Goal: Navigation & Orientation: Find specific page/section

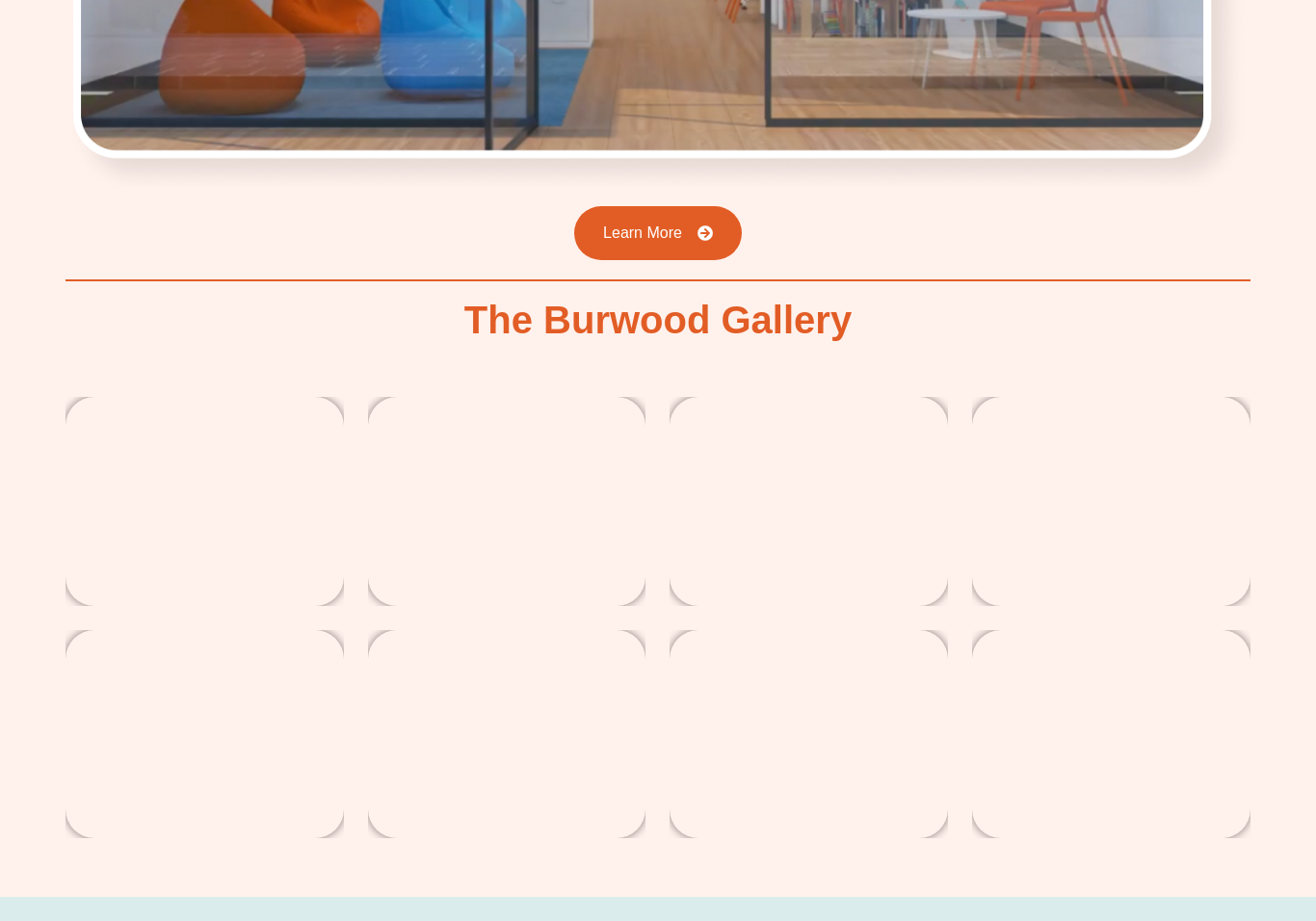
scroll to position [3173, 0]
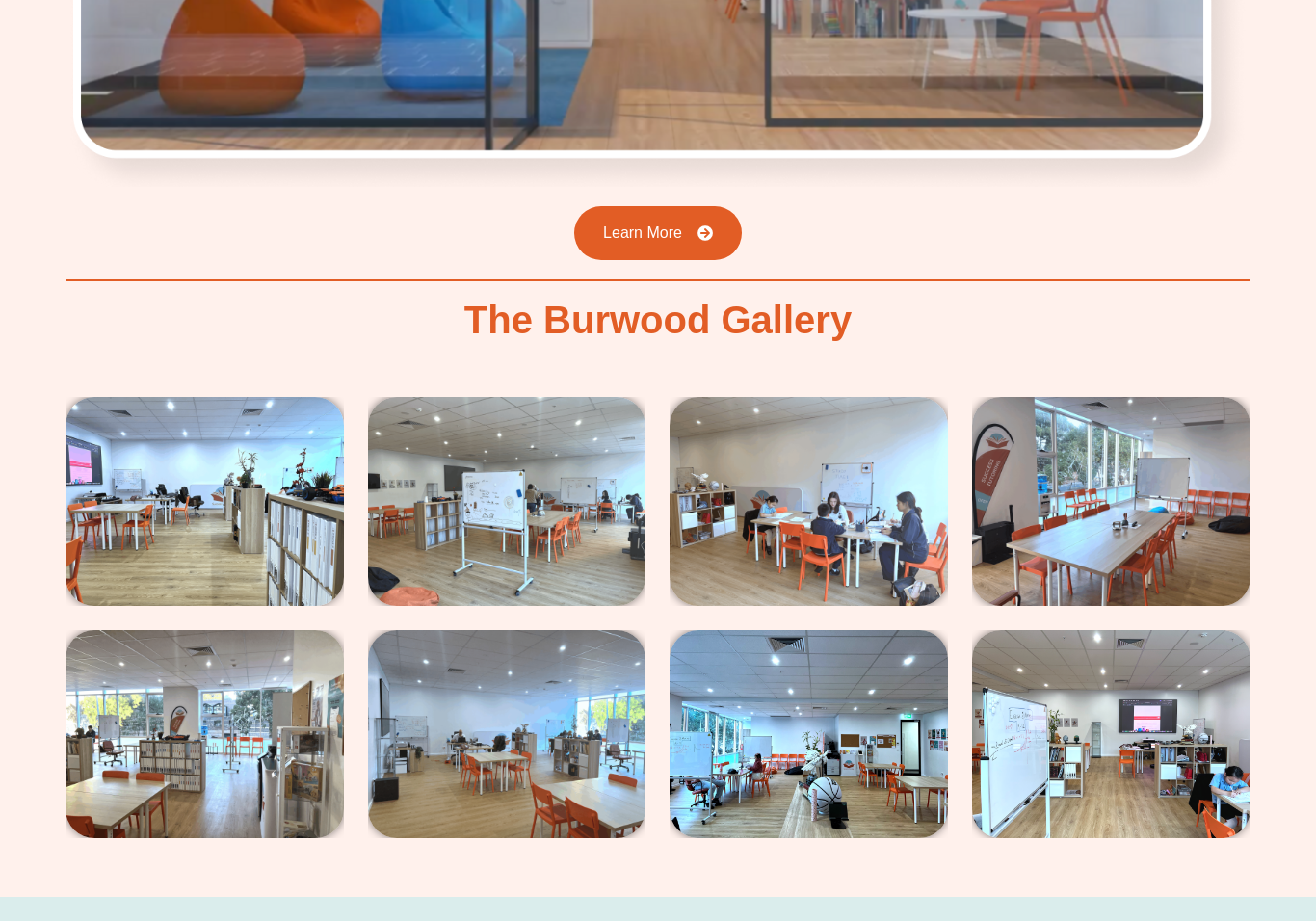
click at [175, 433] on img at bounding box center [205, 501] width 278 height 209
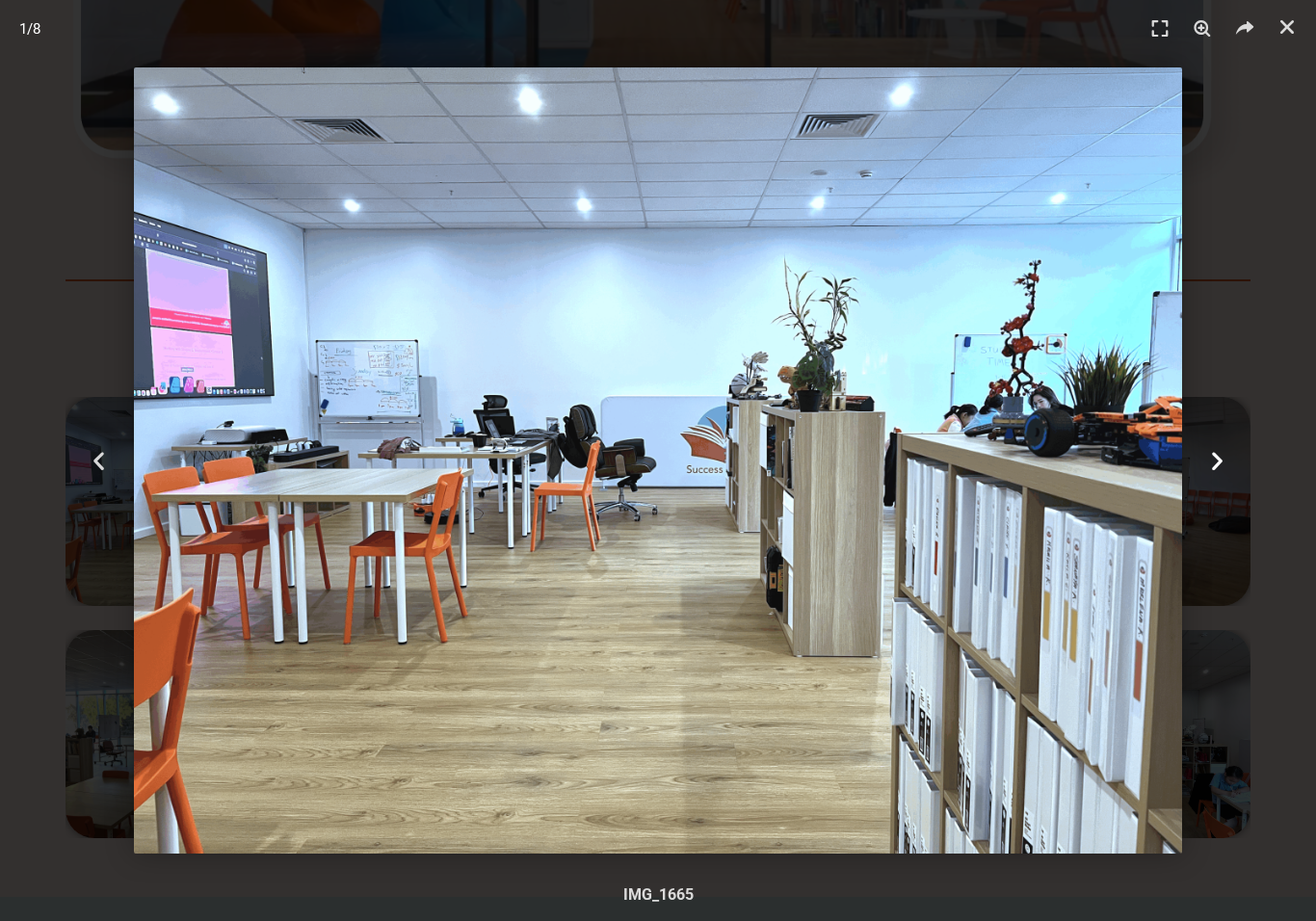
click at [1201, 469] on div "Next" at bounding box center [1217, 460] width 198 height 921
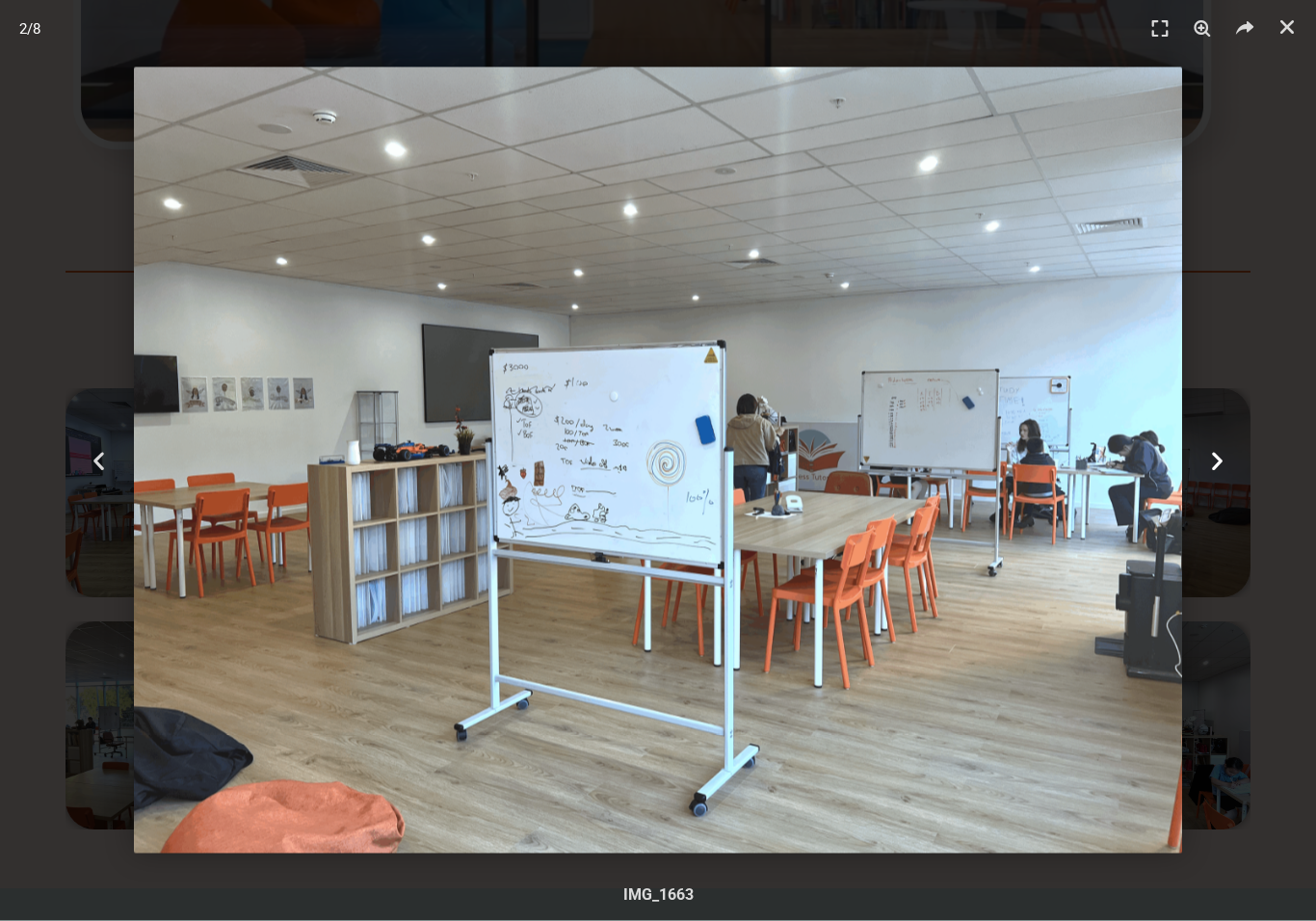
scroll to position [3182, 0]
click at [1177, 504] on div "Next" at bounding box center [1217, 460] width 198 height 921
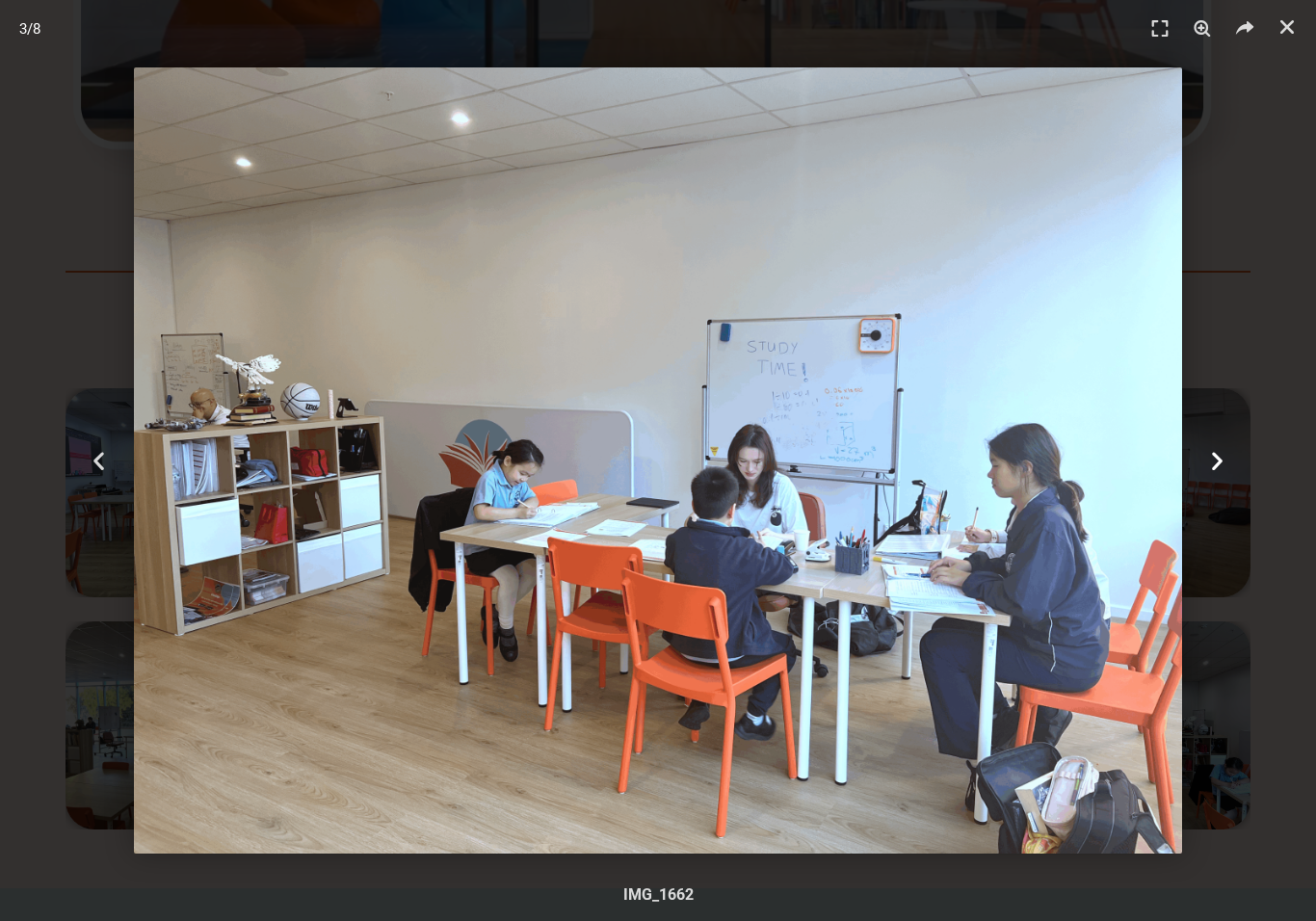
click at [1214, 492] on div "Next" at bounding box center [1217, 460] width 198 height 921
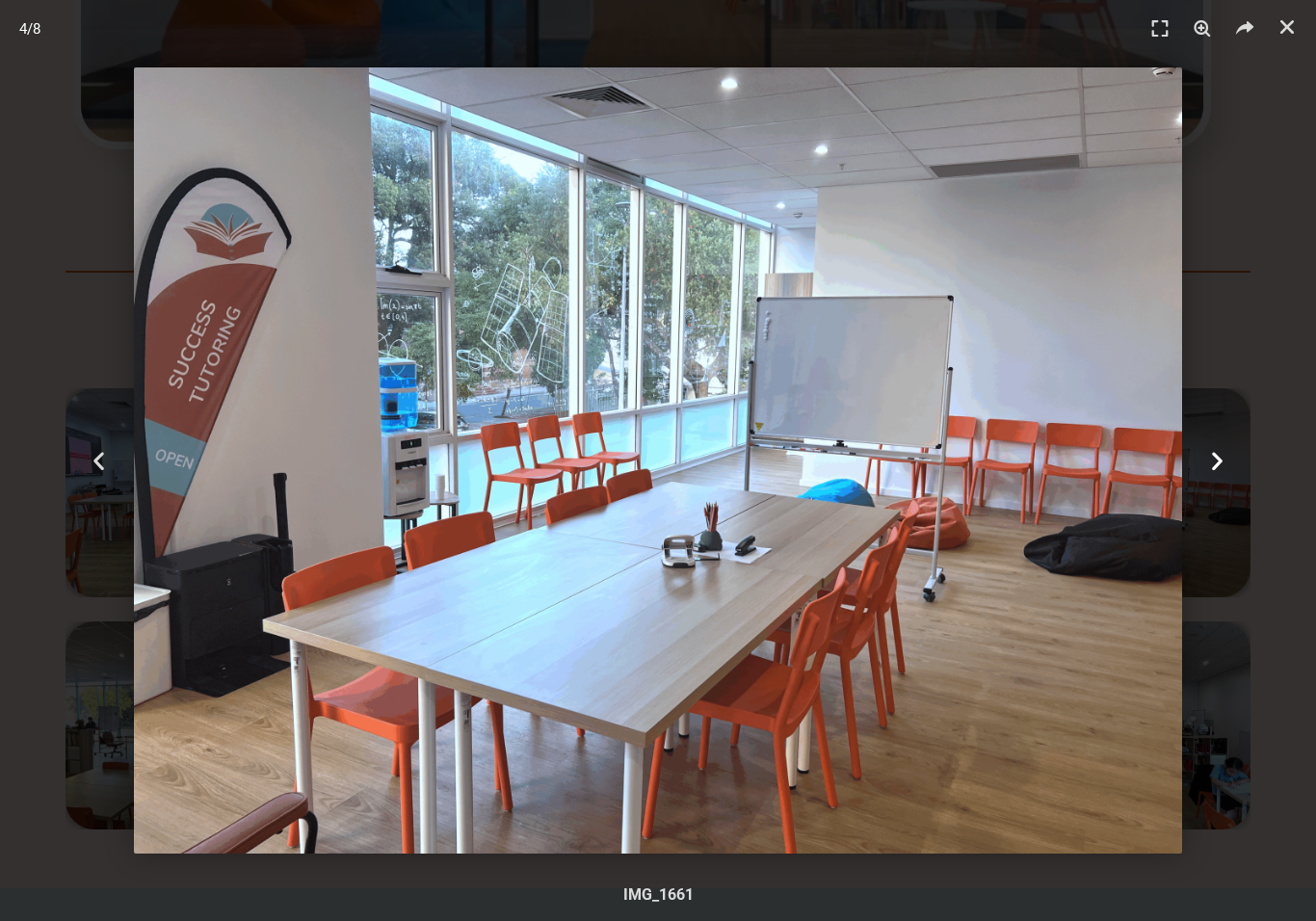
click at [1225, 468] on icon "Next slide" at bounding box center [1217, 460] width 24 height 24
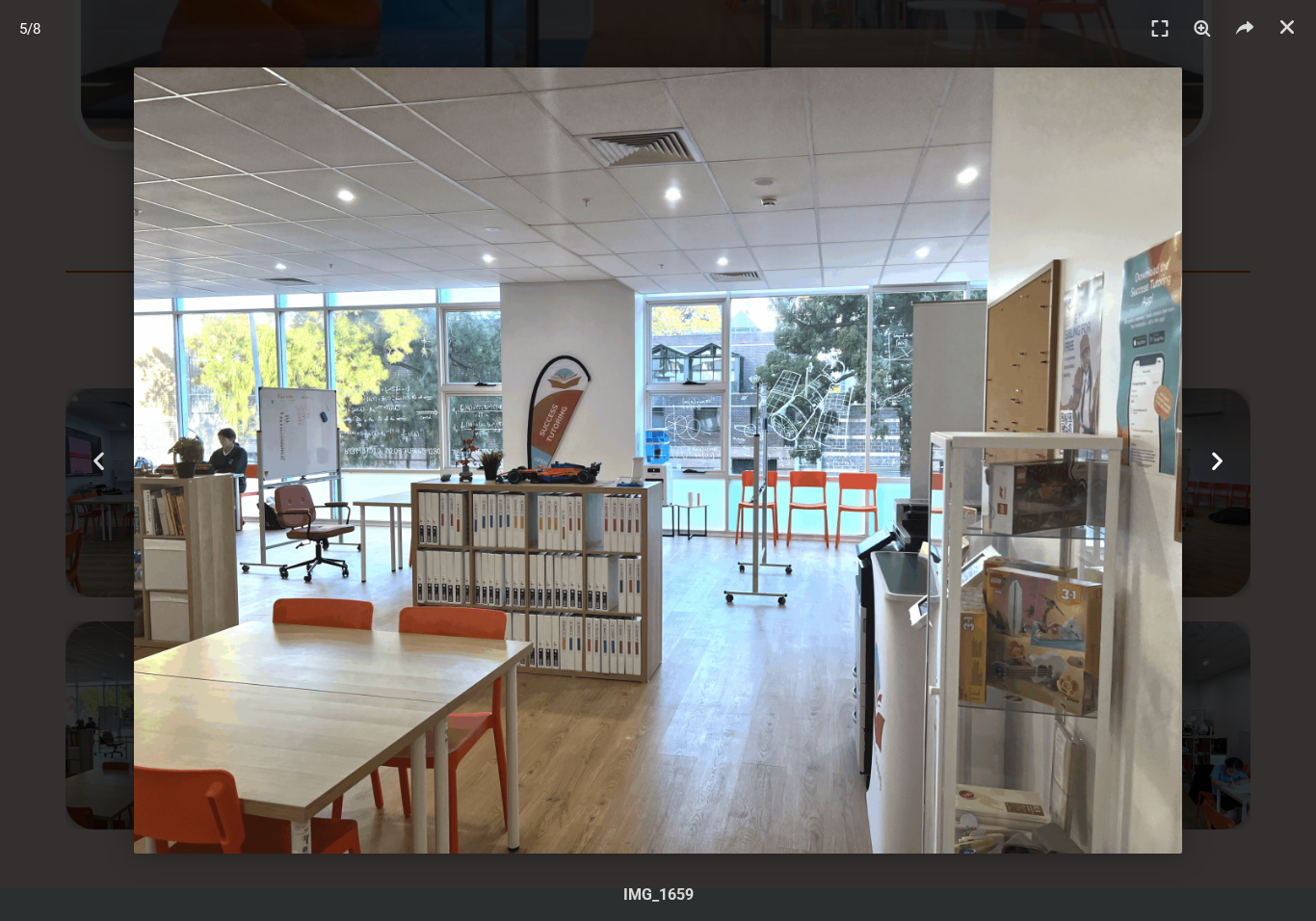
click at [1227, 465] on icon "Next slide" at bounding box center [1217, 460] width 24 height 24
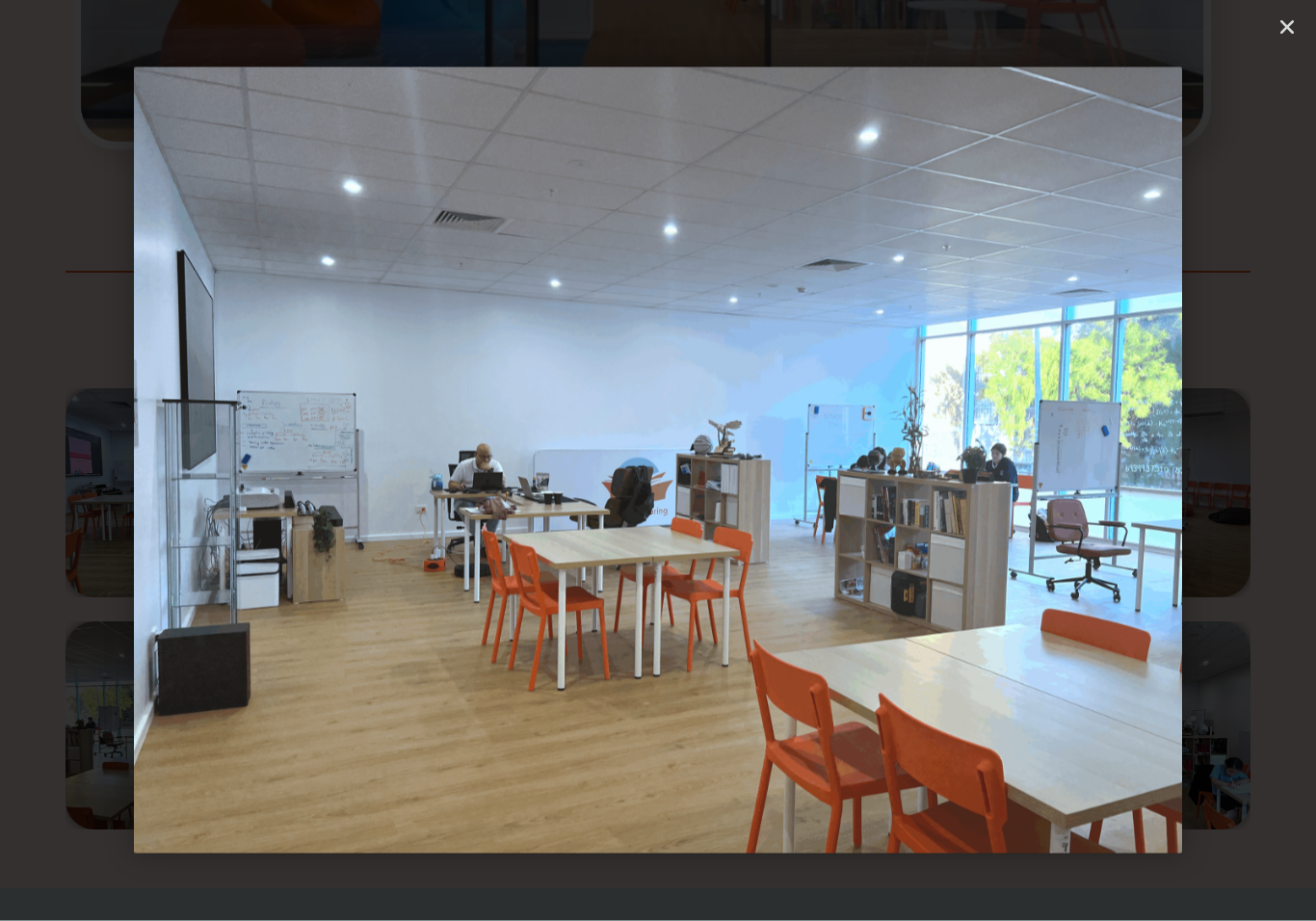
click at [1230, 481] on div "Next" at bounding box center [1217, 460] width 198 height 921
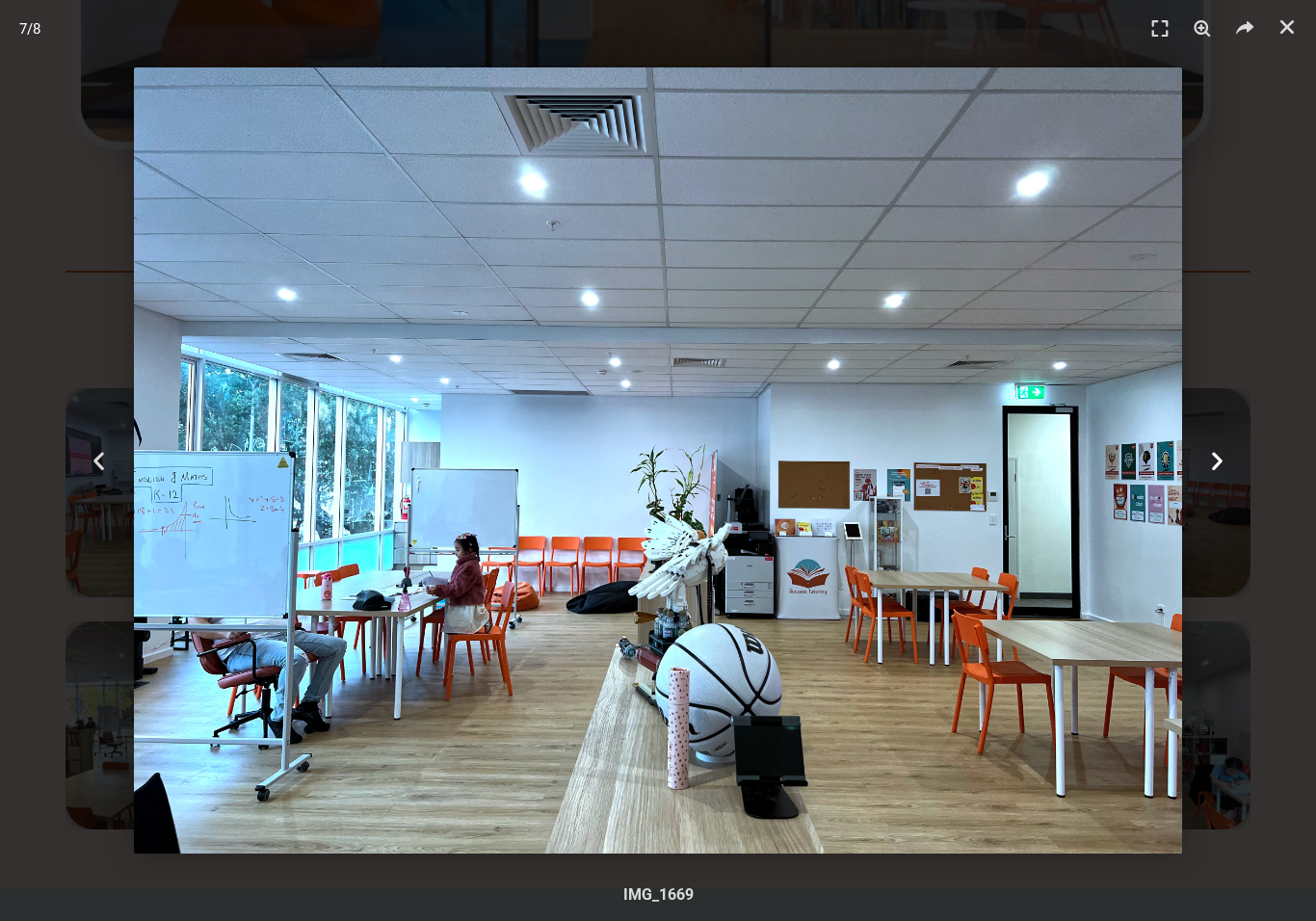
click at [1224, 473] on icon "Next slide" at bounding box center [1217, 460] width 24 height 24
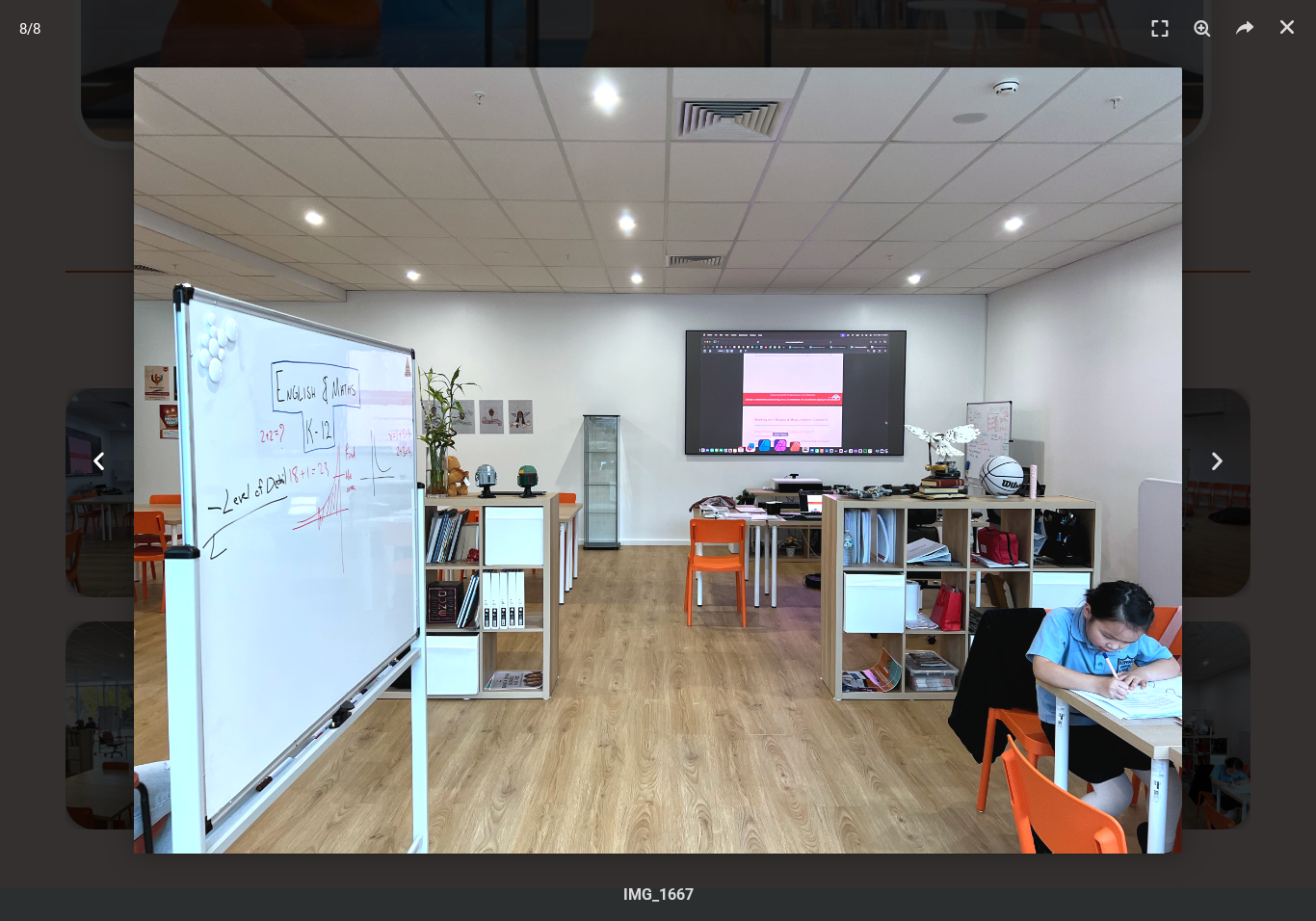
click at [76, 505] on div "Previous" at bounding box center [98, 460] width 198 height 921
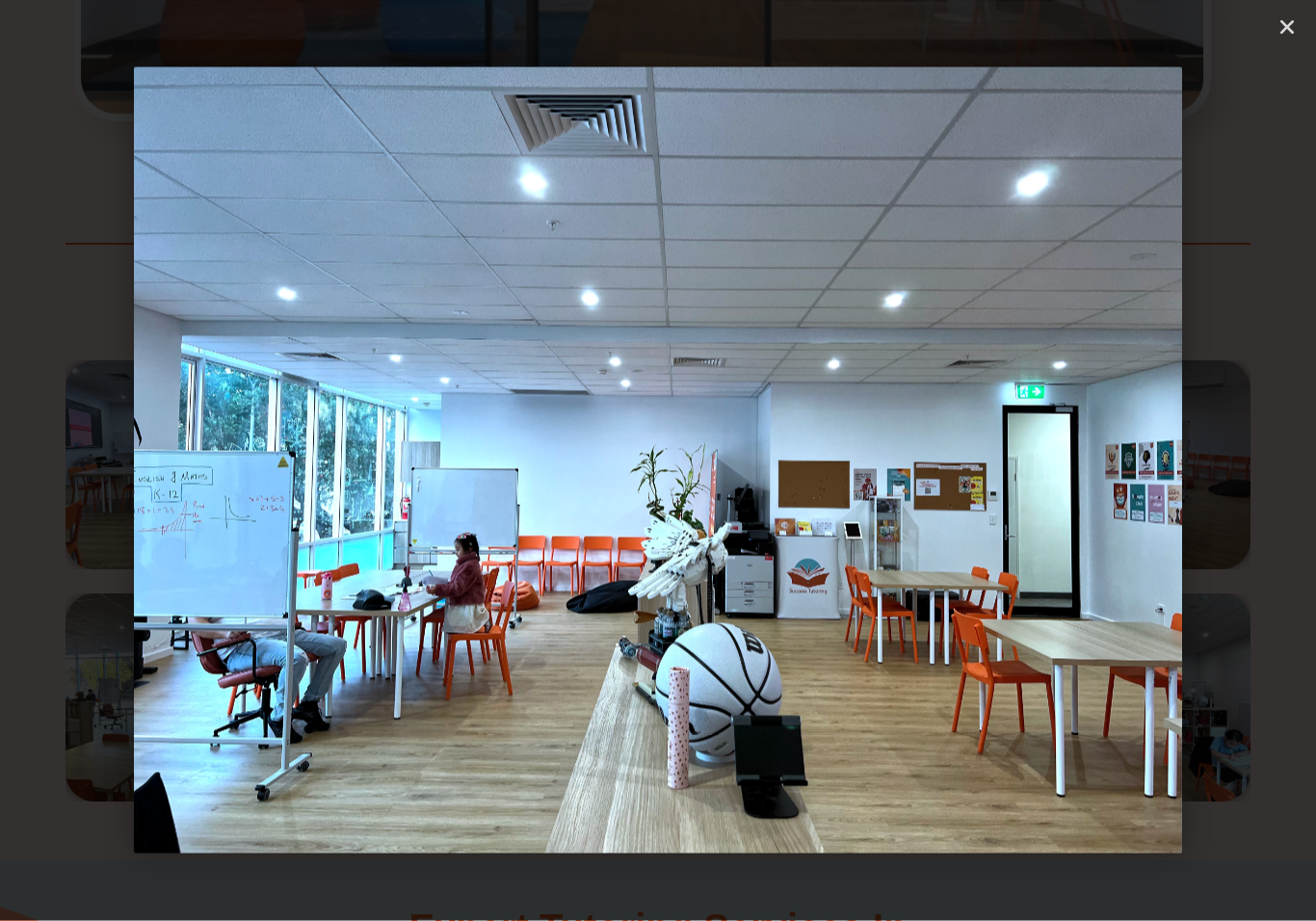
scroll to position [3210, 0]
click at [1255, 498] on div "Next" at bounding box center [1217, 460] width 198 height 921
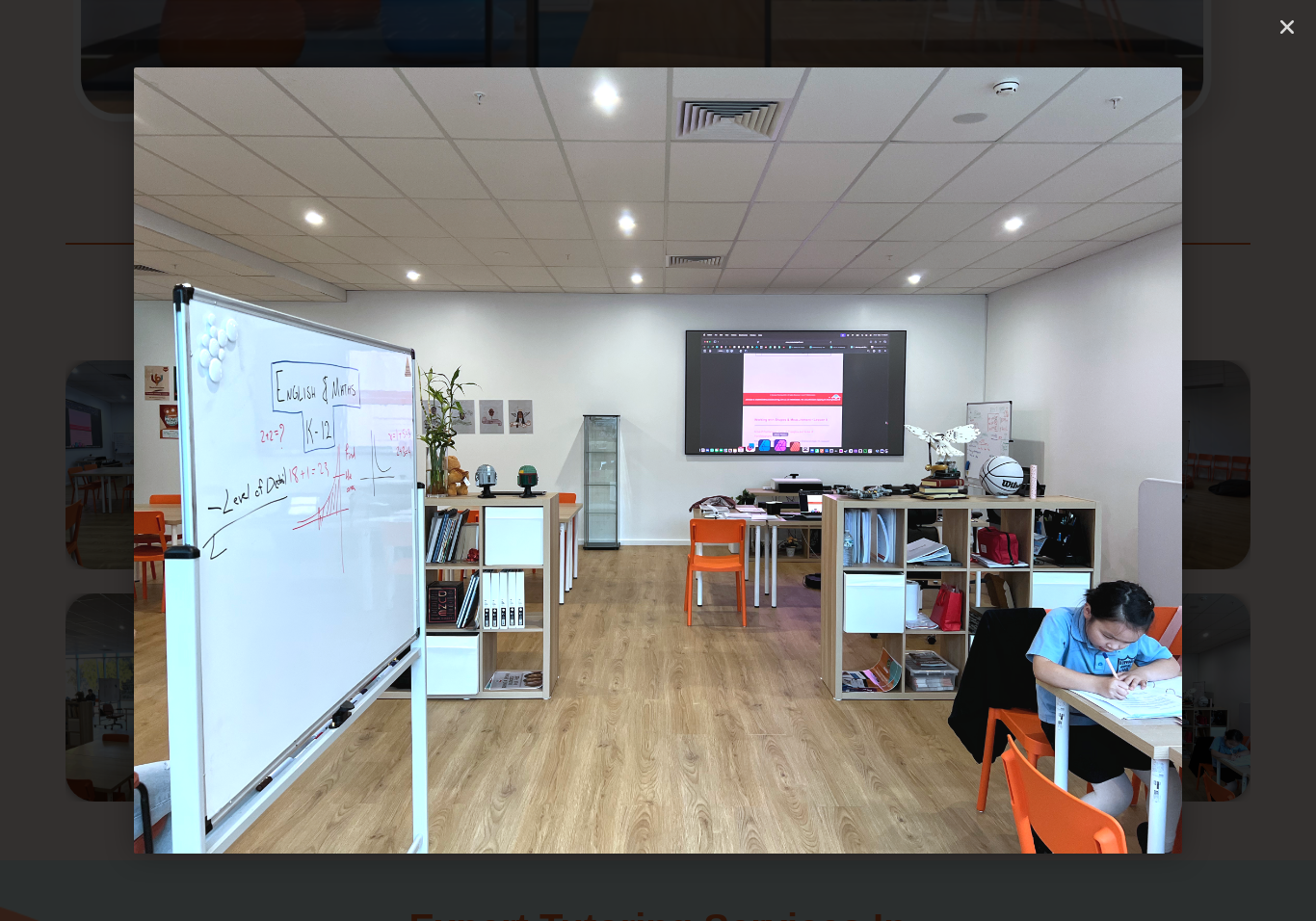
click at [1178, 490] on div "Next" at bounding box center [1217, 460] width 198 height 921
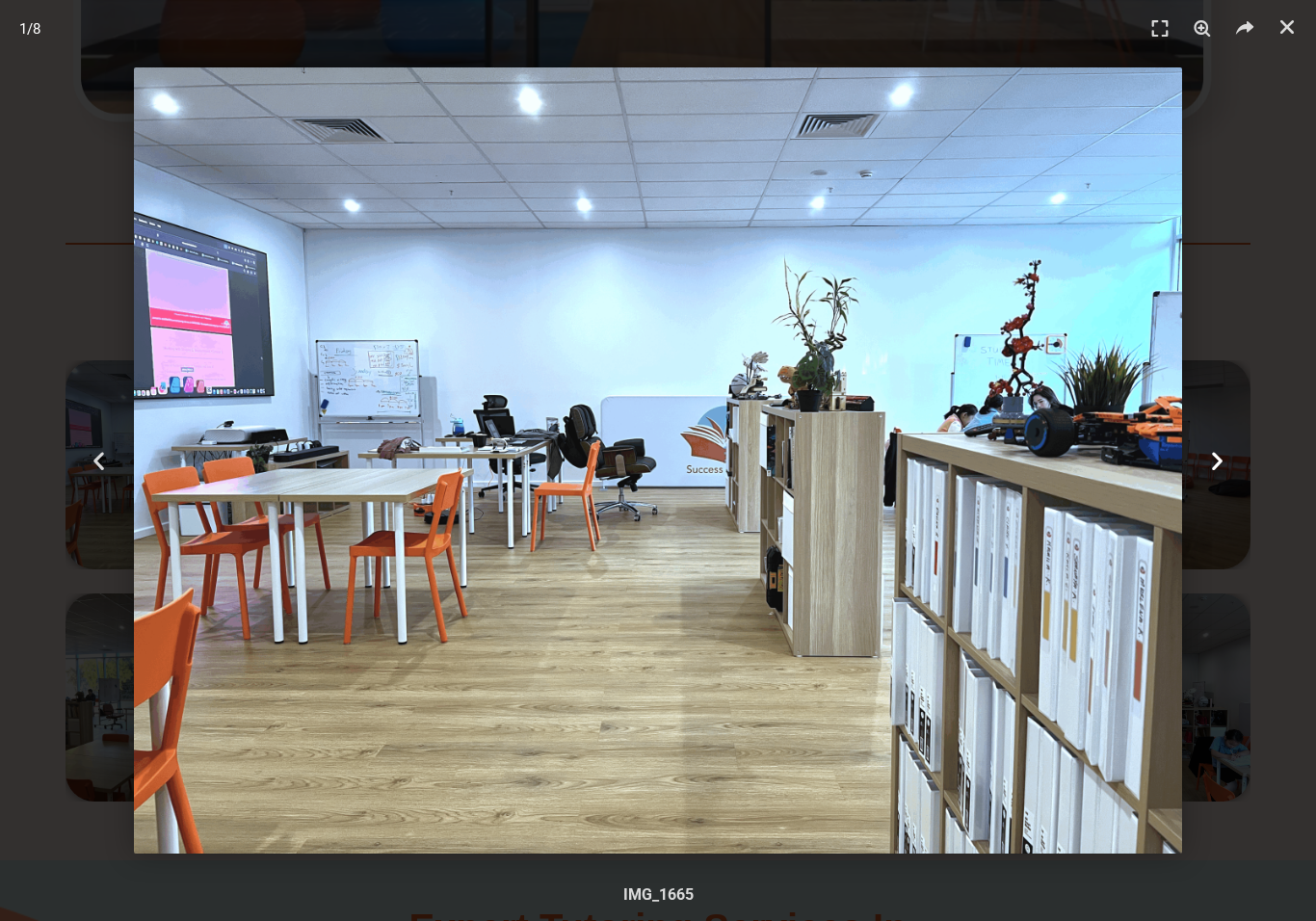
click at [1205, 473] on icon "Next slide" at bounding box center [1217, 460] width 24 height 24
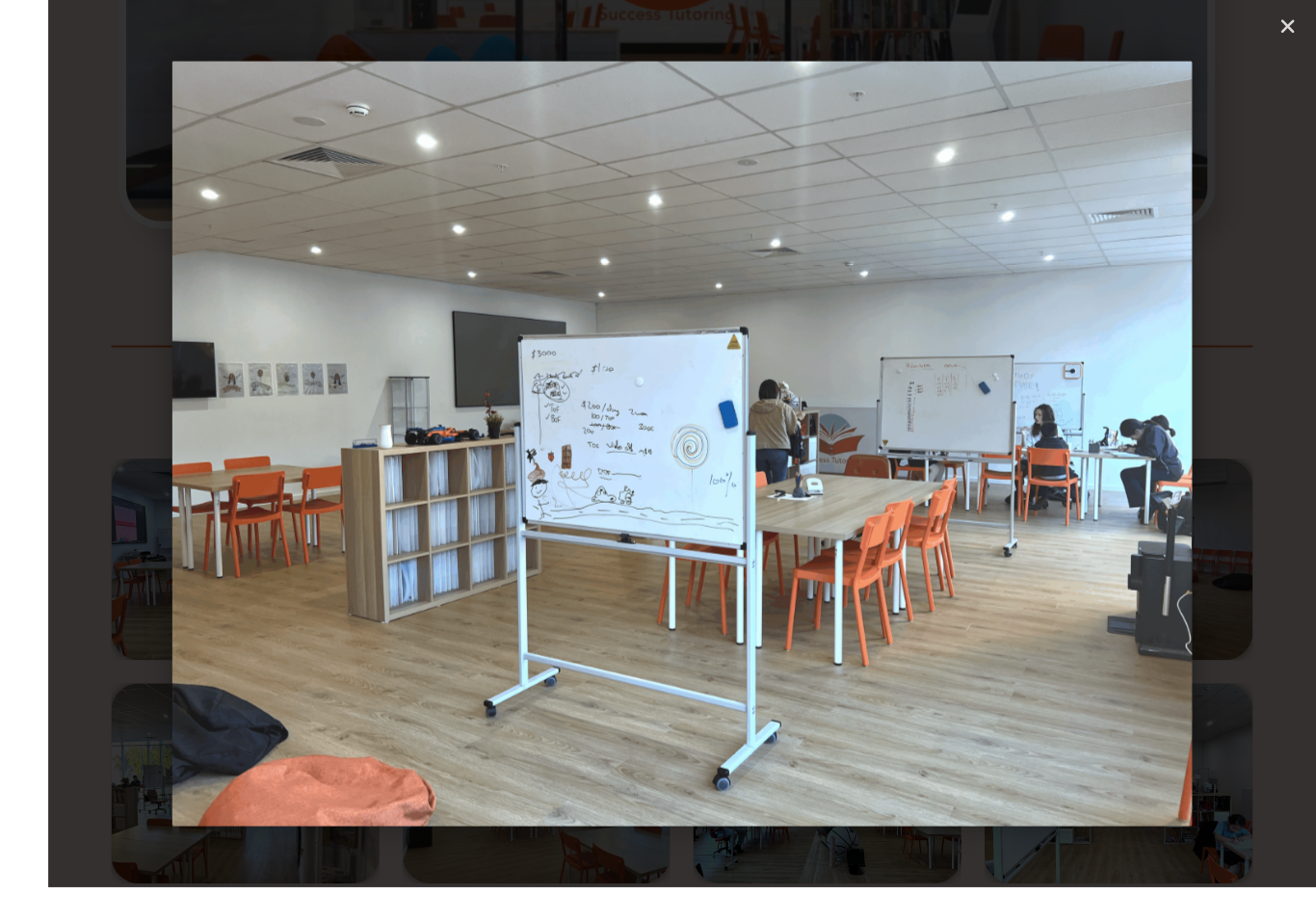
scroll to position [3187, 0]
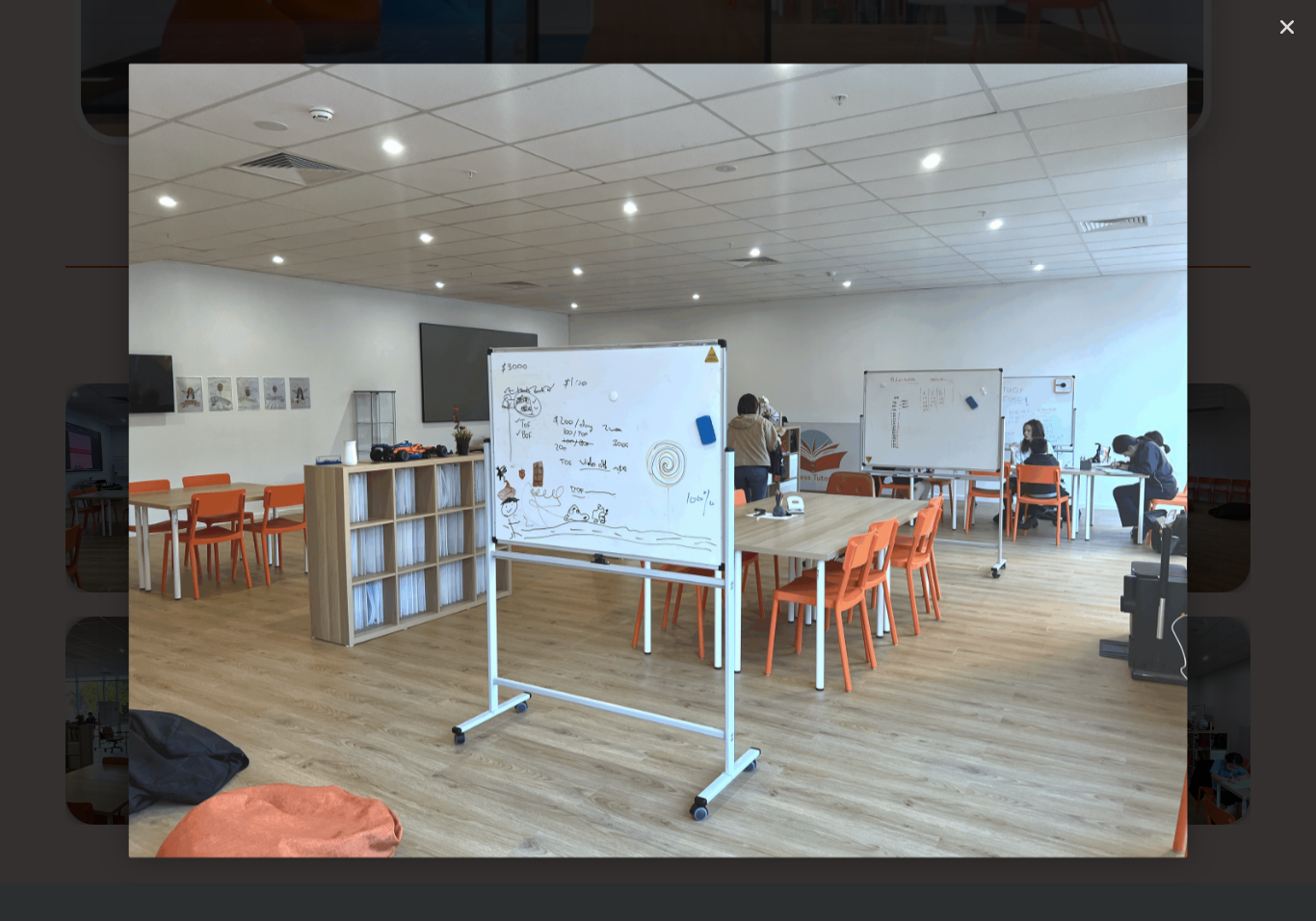
click at [1255, 502] on div "Next" at bounding box center [1217, 460] width 198 height 921
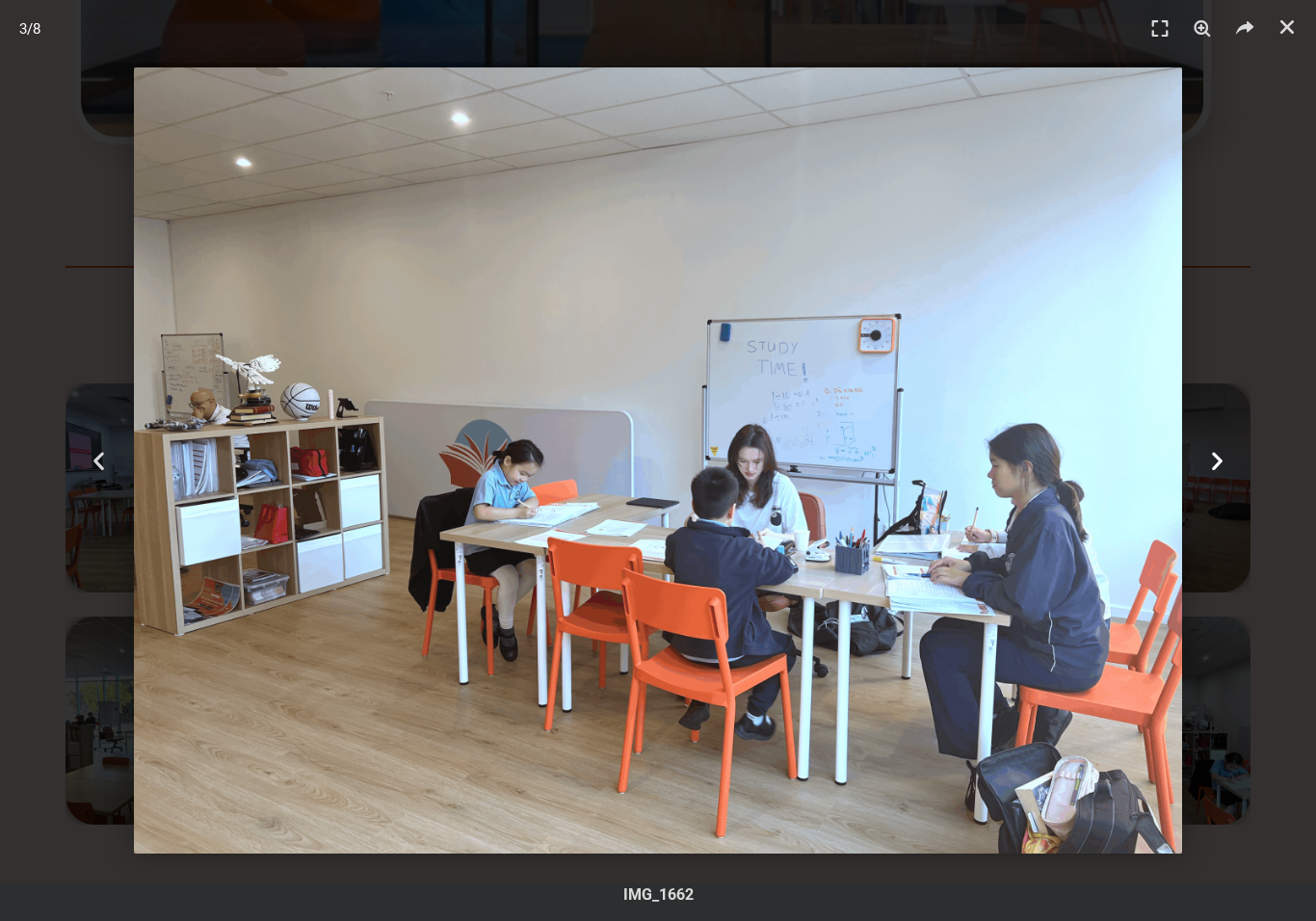
click at [1244, 490] on div "Next" at bounding box center [1217, 460] width 198 height 921
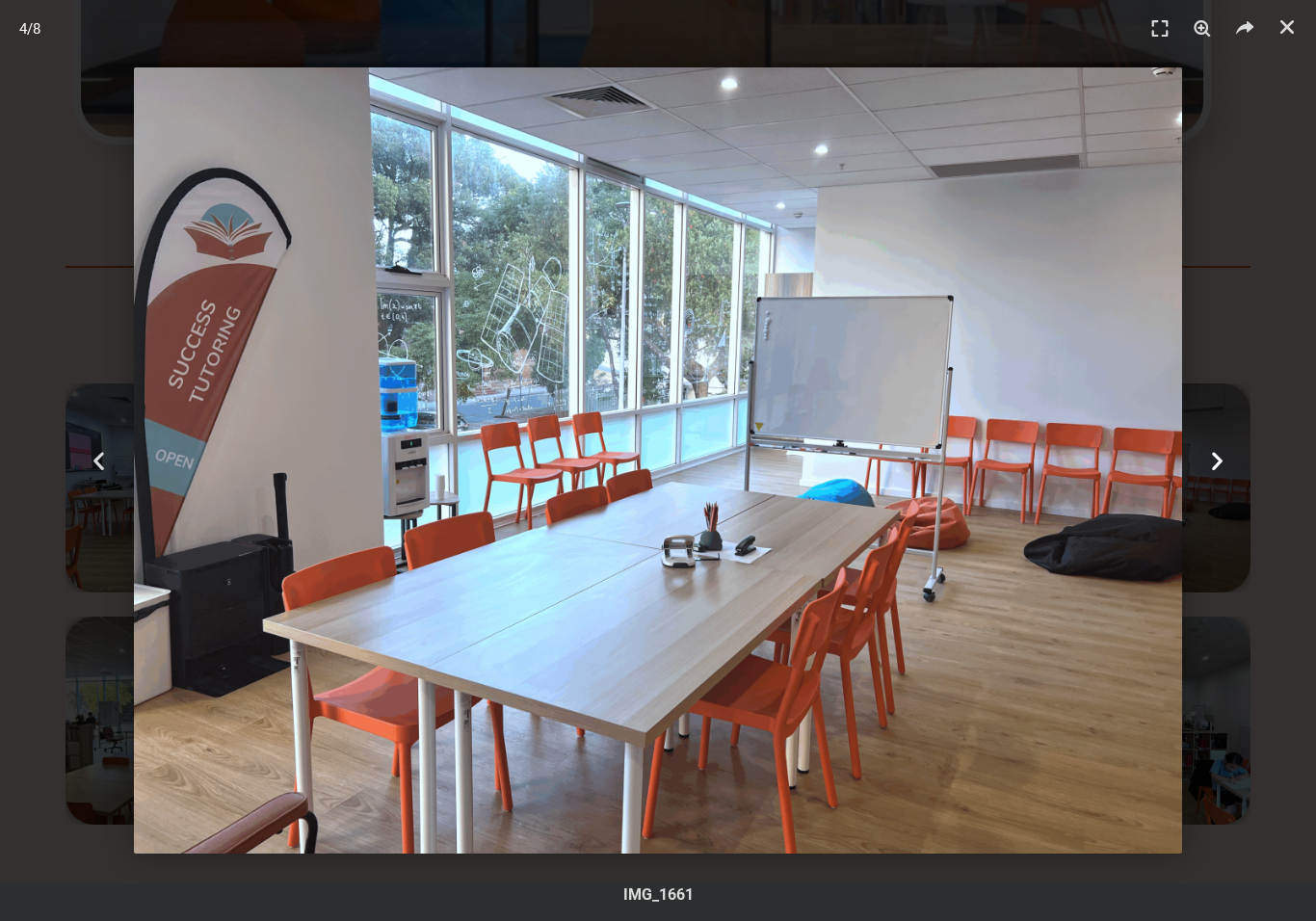
click at [1295, 494] on div "Next" at bounding box center [1217, 460] width 198 height 921
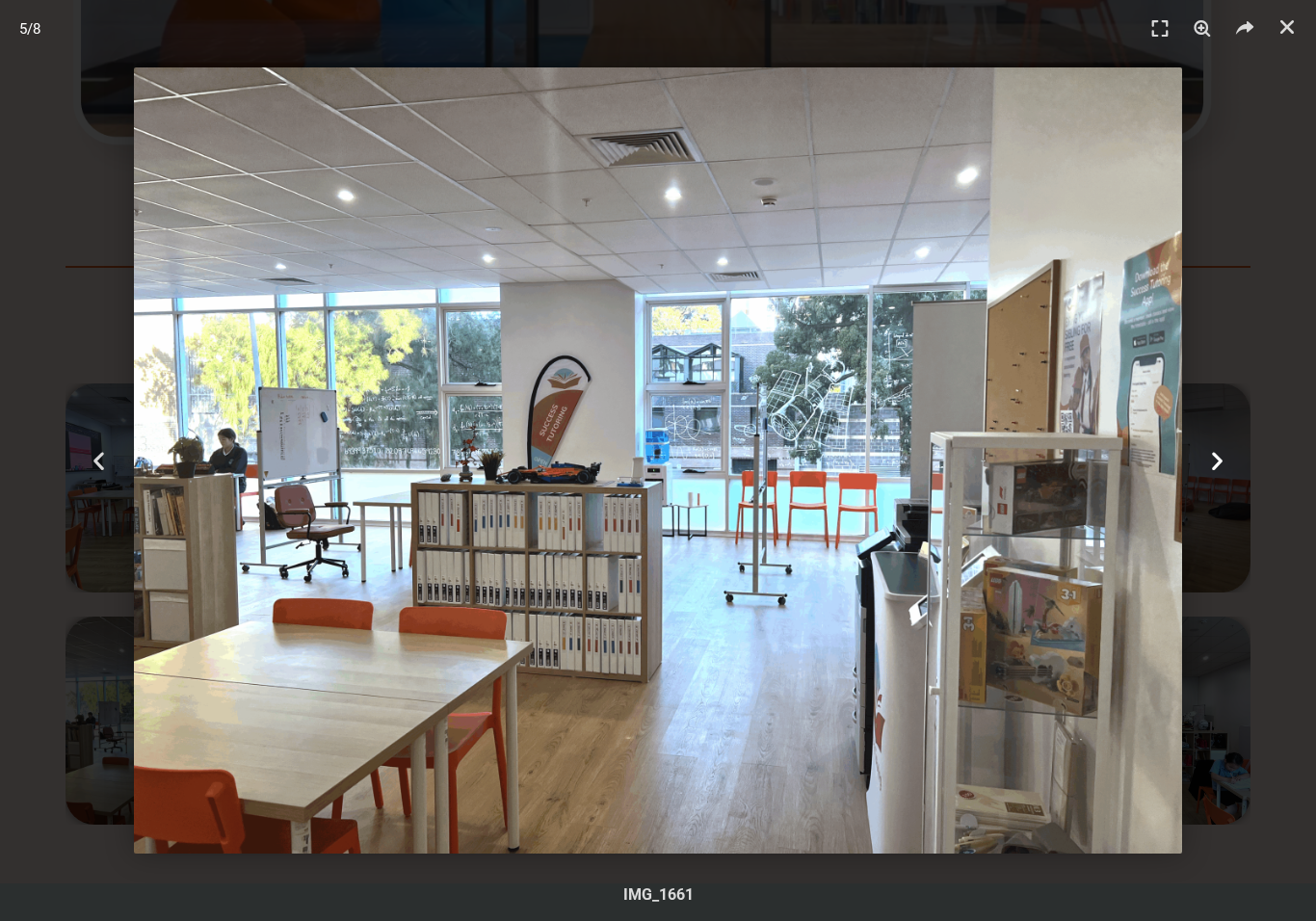
click at [1309, 498] on div "Next" at bounding box center [1217, 460] width 198 height 921
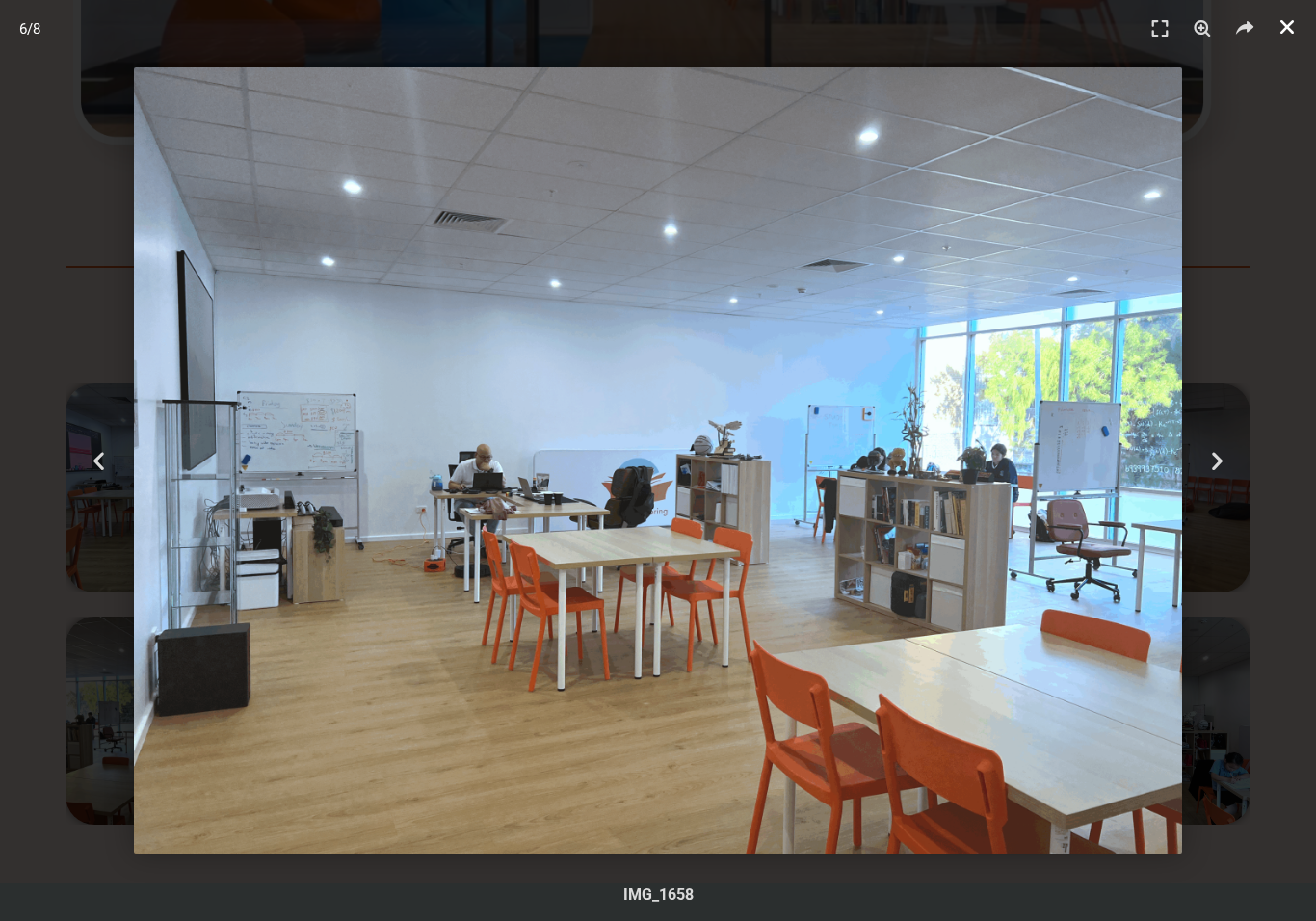
click at [1295, 38] on link "Close (Esc)" at bounding box center [1287, 27] width 29 height 29
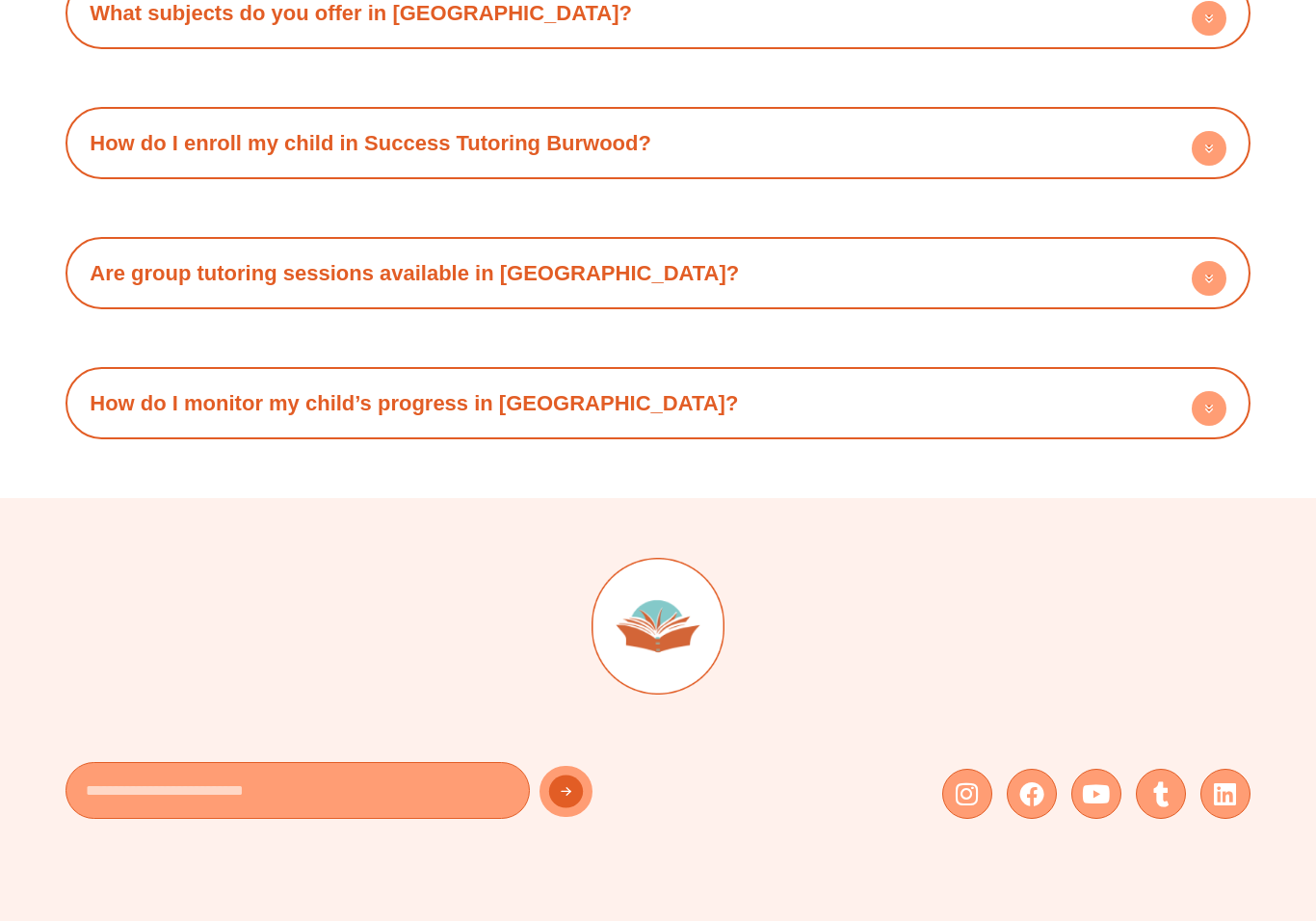
scroll to position [12406, 0]
